Goal: Information Seeking & Learning: Learn about a topic

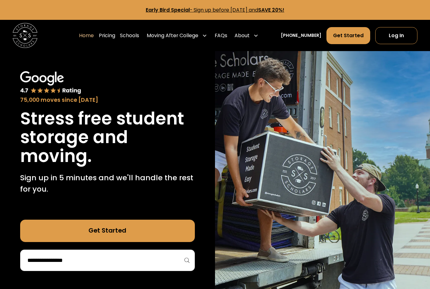
click at [115, 38] on link "Pricing" at bounding box center [107, 35] width 16 height 17
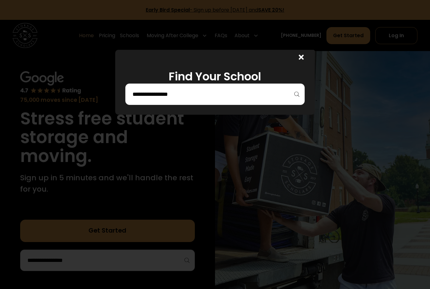
click at [304, 58] on icon at bounding box center [301, 57] width 5 height 7
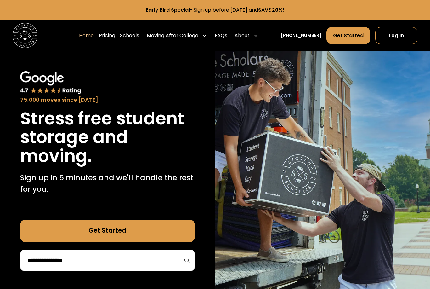
click at [139, 37] on link "Schools" at bounding box center [129, 35] width 19 height 17
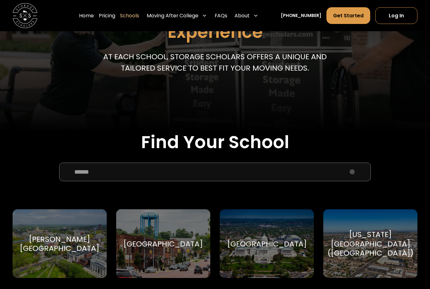
scroll to position [107, 0]
click at [353, 170] on input "School Select Form" at bounding box center [215, 171] width 312 height 19
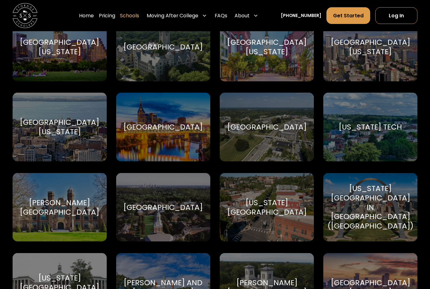
scroll to position [3663, 0]
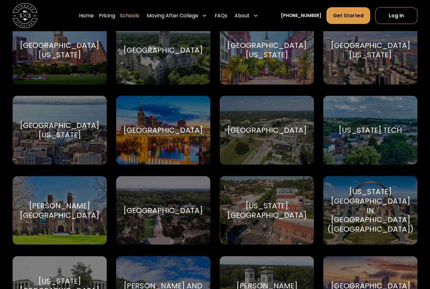
click at [274, 201] on div "[US_STATE][GEOGRAPHIC_DATA]" at bounding box center [266, 210] width 79 height 19
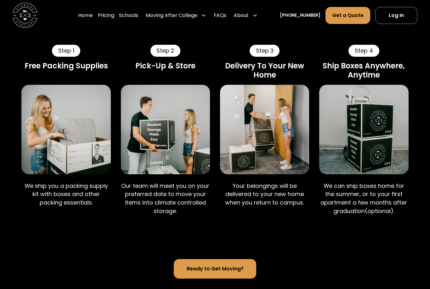
scroll to position [354, 0]
click at [112, 19] on link "Pricing" at bounding box center [106, 15] width 16 height 17
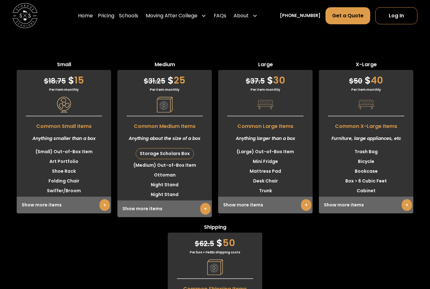
scroll to position [1584, 0]
click at [73, 201] on div "Show more items +" at bounding box center [64, 205] width 94 height 17
click at [74, 200] on div "Show more items +" at bounding box center [64, 205] width 94 height 17
click at [103, 199] on link "+" at bounding box center [104, 205] width 10 height 12
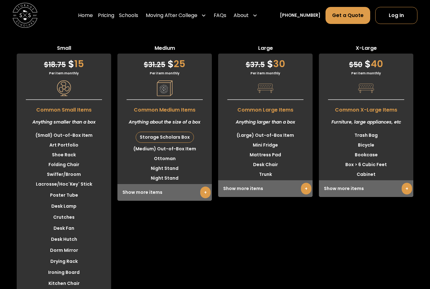
scroll to position [1601, 0]
click at [205, 186] on link "+" at bounding box center [205, 192] width 10 height 12
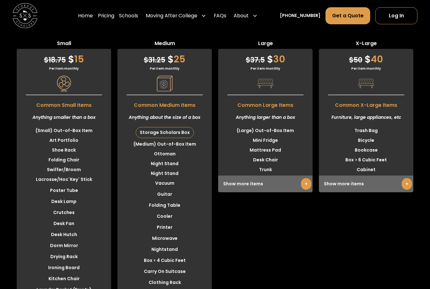
scroll to position [1601, 0]
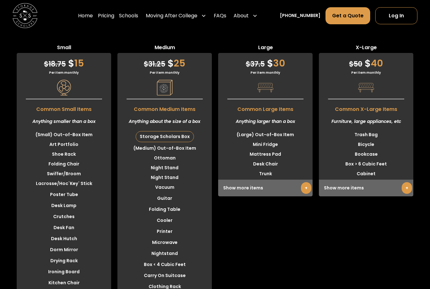
click at [306, 182] on link "+" at bounding box center [306, 188] width 10 height 12
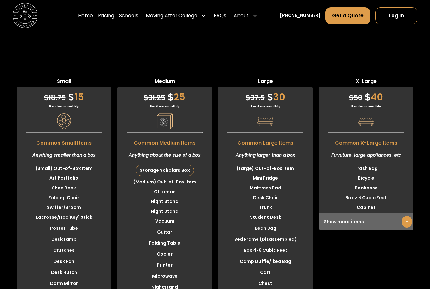
scroll to position [1567, 0]
click at [405, 216] on link "+" at bounding box center [407, 222] width 10 height 12
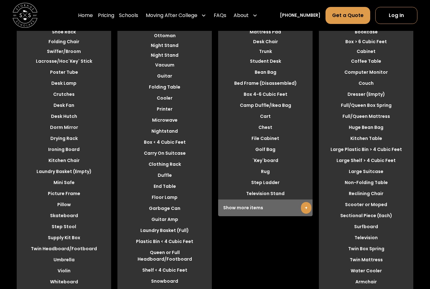
scroll to position [1724, 0]
click at [304, 202] on link "+" at bounding box center [306, 208] width 10 height 12
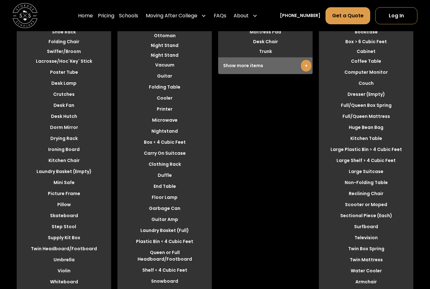
click at [304, 60] on link "+" at bounding box center [306, 66] width 10 height 12
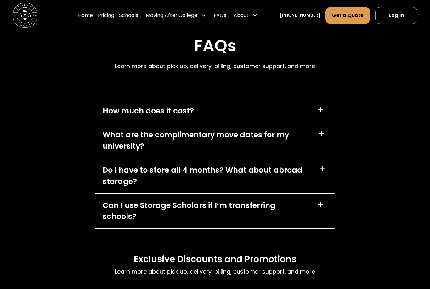
scroll to position [2988, 0]
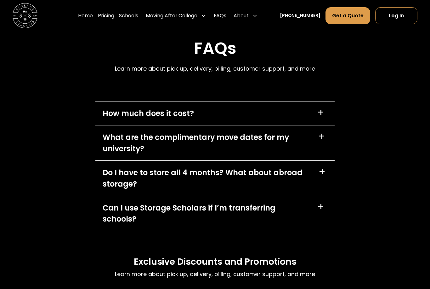
click at [321, 108] on div "+" at bounding box center [320, 113] width 7 height 10
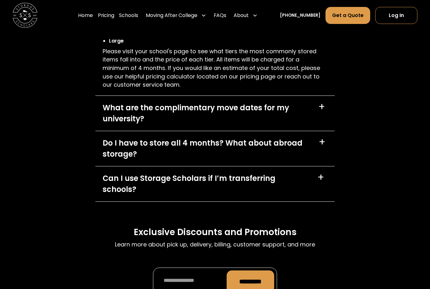
scroll to position [3143, 0]
click at [321, 137] on div "+" at bounding box center [322, 142] width 7 height 10
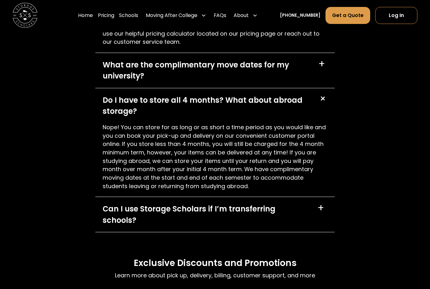
scroll to position [3186, 0]
click at [324, 93] on div "+" at bounding box center [322, 99] width 12 height 12
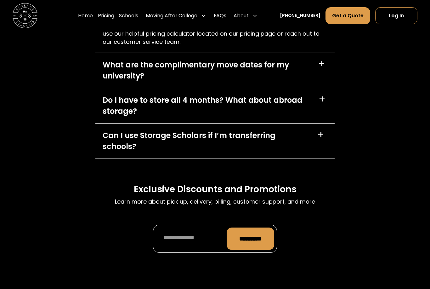
click at [320, 130] on div "+" at bounding box center [320, 135] width 7 height 10
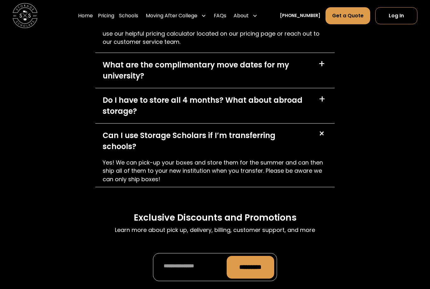
click at [323, 127] on div "+" at bounding box center [321, 133] width 12 height 12
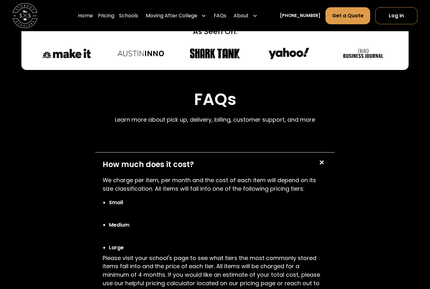
scroll to position [2937, 0]
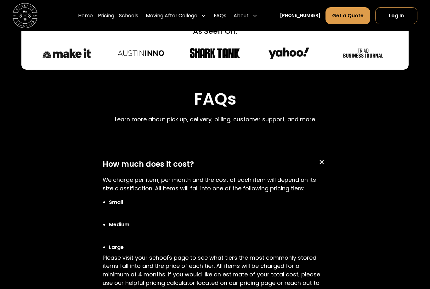
click at [323, 156] on div "+" at bounding box center [321, 162] width 12 height 12
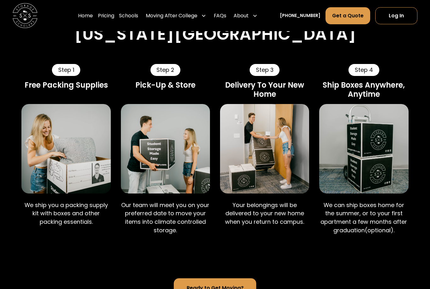
scroll to position [334, 0]
